Goal: Task Accomplishment & Management: Manage account settings

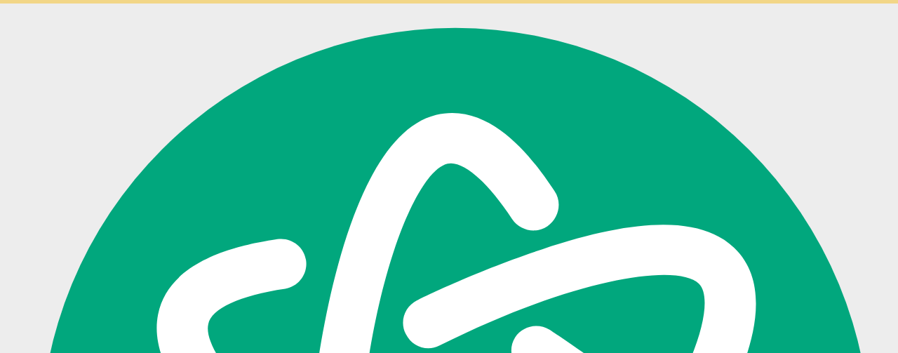
scroll to position [380, 0]
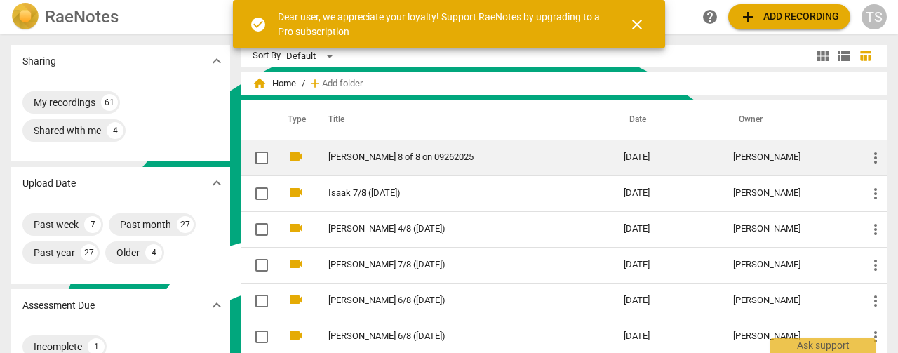
click at [400, 161] on link "[PERSON_NAME] 8 of 8 on 09262025" at bounding box center [450, 157] width 245 height 11
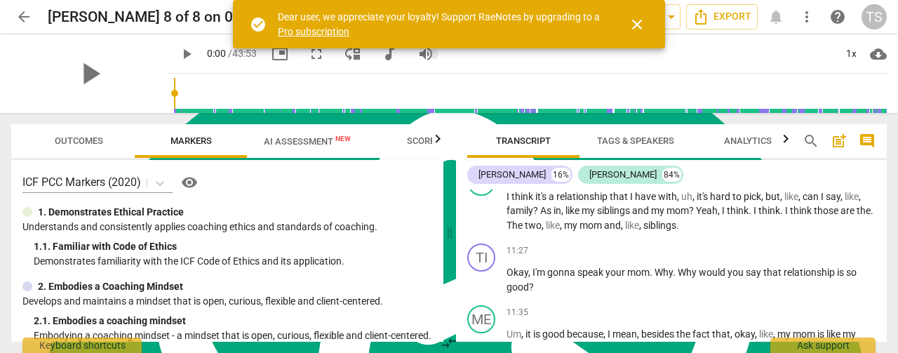
scroll to position [2527, 0]
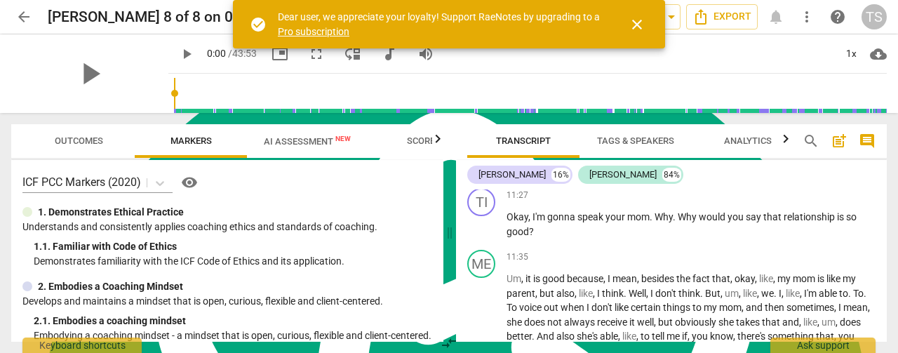
click at [22, 15] on span "arrow_back" at bounding box center [23, 16] width 17 height 17
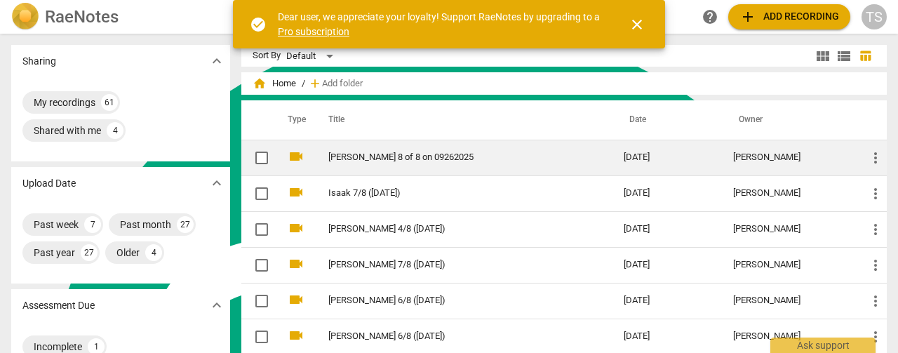
click at [357, 164] on td "[PERSON_NAME] 8 of 8 on 09262025" at bounding box center [462, 158] width 301 height 36
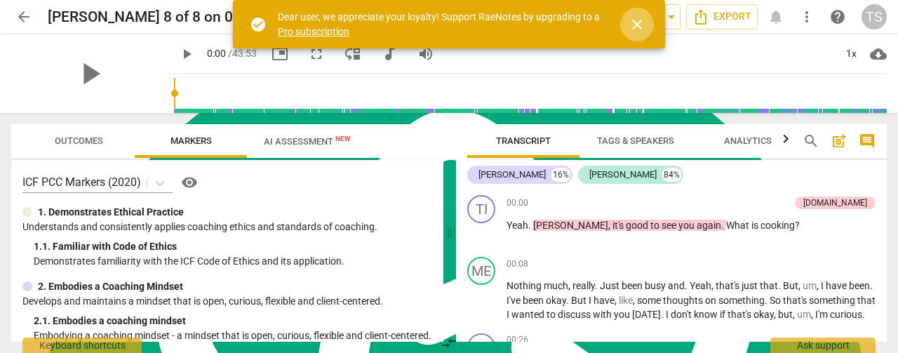
click at [633, 25] on span "close" at bounding box center [637, 24] width 17 height 17
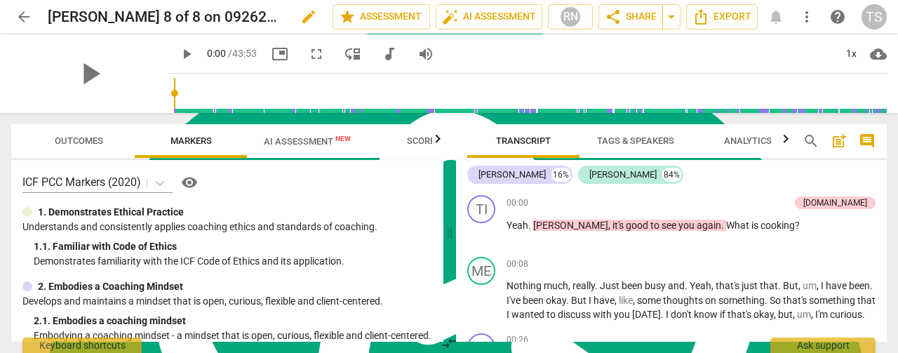
click at [300, 15] on span "edit" at bounding box center [308, 16] width 17 height 17
click at [227, 18] on input "[PERSON_NAME] 8 of 8 on 09262025" at bounding box center [159, 17] width 223 height 27
click at [74, 15] on input "[PERSON_NAME] 8/8 ([DATE])" at bounding box center [159, 17] width 223 height 27
type input "[PERSON_NAME] 8/8 ([DATE])"
click at [279, 20] on span "done" at bounding box center [283, 16] width 17 height 17
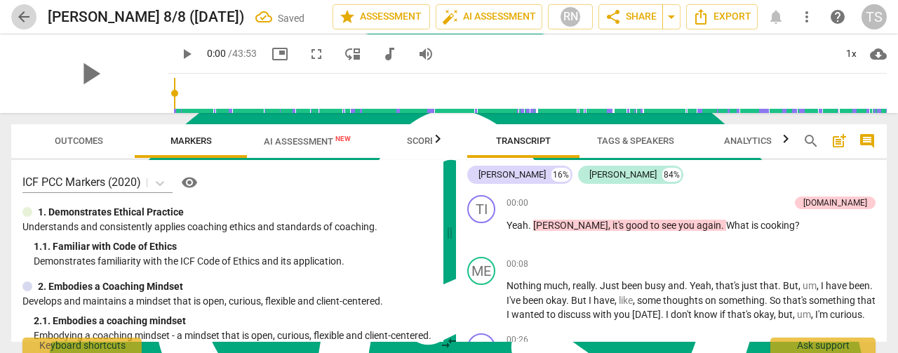
click at [23, 15] on span "arrow_back" at bounding box center [23, 16] width 17 height 17
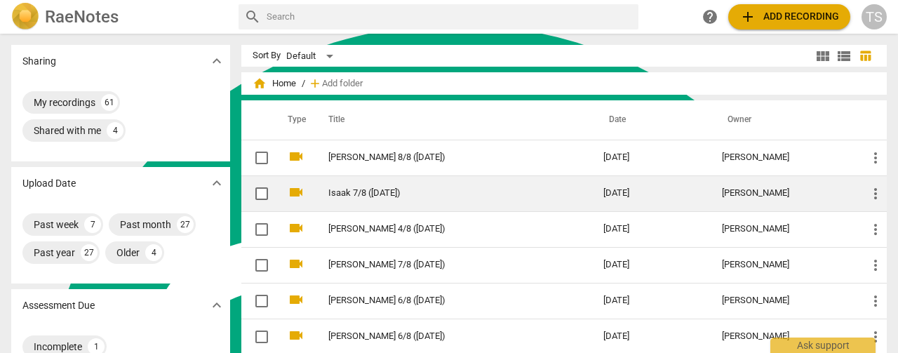
click at [373, 190] on link "Isaak 7/8 ([DATE])" at bounding box center [440, 193] width 225 height 11
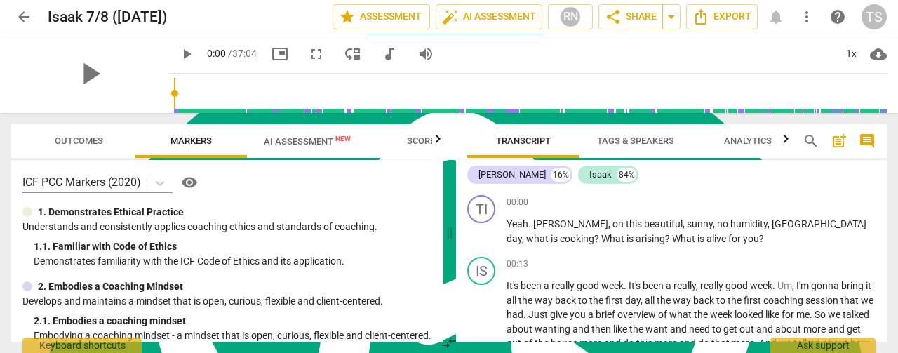
click at [21, 13] on span "arrow_back" at bounding box center [23, 16] width 17 height 17
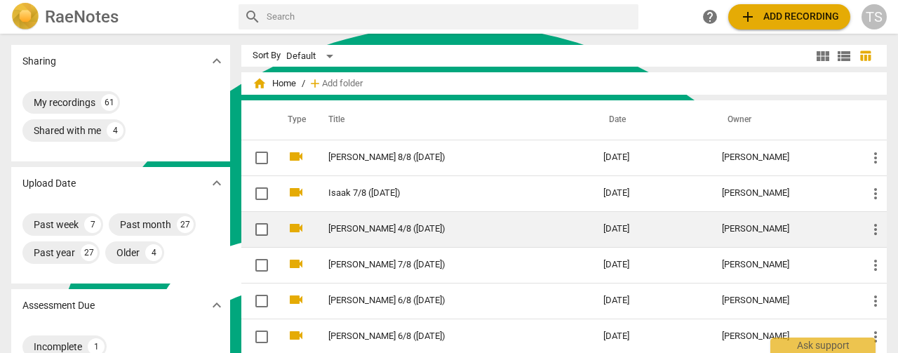
click at [376, 230] on link "[PERSON_NAME] 4/8 ([DATE])" at bounding box center [440, 229] width 225 height 11
